Goal: Find specific page/section: Find specific page/section

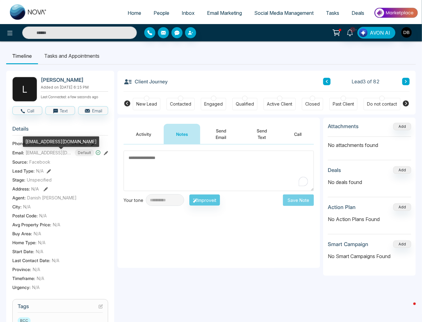
click at [46, 156] on span "[EMAIL_ADDRESS][DOMAIN_NAME]" at bounding box center [49, 153] width 46 height 6
click at [49, 156] on span "[EMAIL_ADDRESS][DOMAIN_NAME]" at bounding box center [49, 153] width 46 height 6
click at [44, 156] on span "[EMAIL_ADDRESS][DOMAIN_NAME]" at bounding box center [49, 153] width 46 height 6
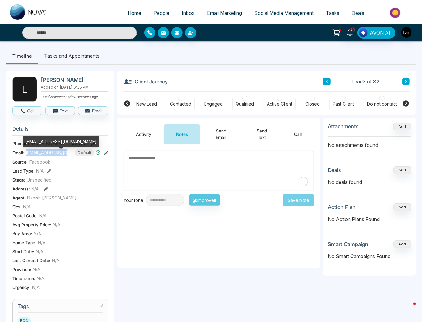
click at [44, 155] on span "[EMAIL_ADDRESS][DOMAIN_NAME]" at bounding box center [49, 153] width 46 height 6
copy span "[EMAIL_ADDRESS][DOMAIN_NAME]"
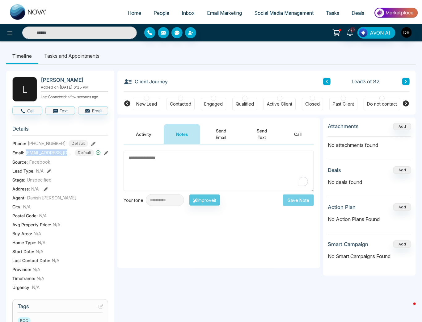
click at [160, 11] on span "People" at bounding box center [162, 13] width 16 height 6
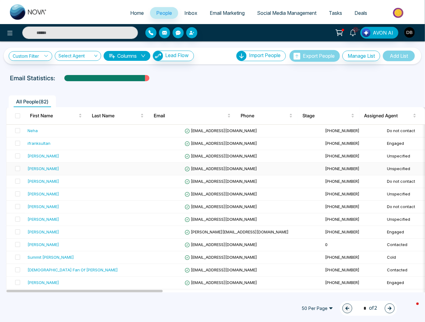
click at [56, 169] on div "[PERSON_NAME]" at bounding box center [44, 169] width 32 height 6
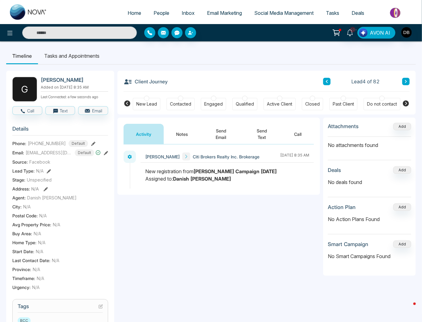
click at [30, 6] on img at bounding box center [28, 11] width 37 height 15
select select "*"
